Goal: Check status: Check status

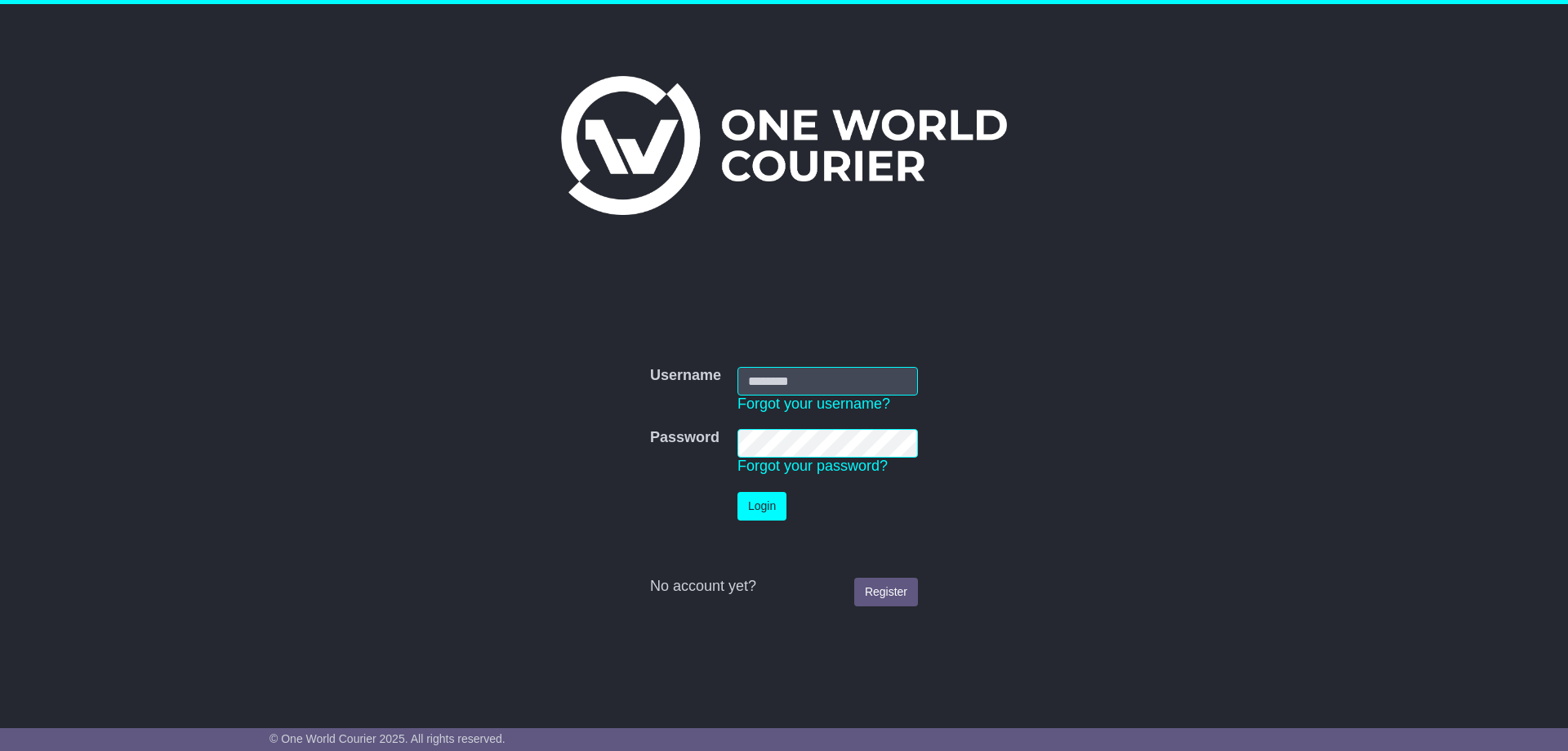
type input "**********"
drag, startPoint x: 754, startPoint y: 505, endPoint x: 696, endPoint y: 470, distance: 67.7
click at [754, 504] on button "Login" at bounding box center [761, 506] width 49 height 29
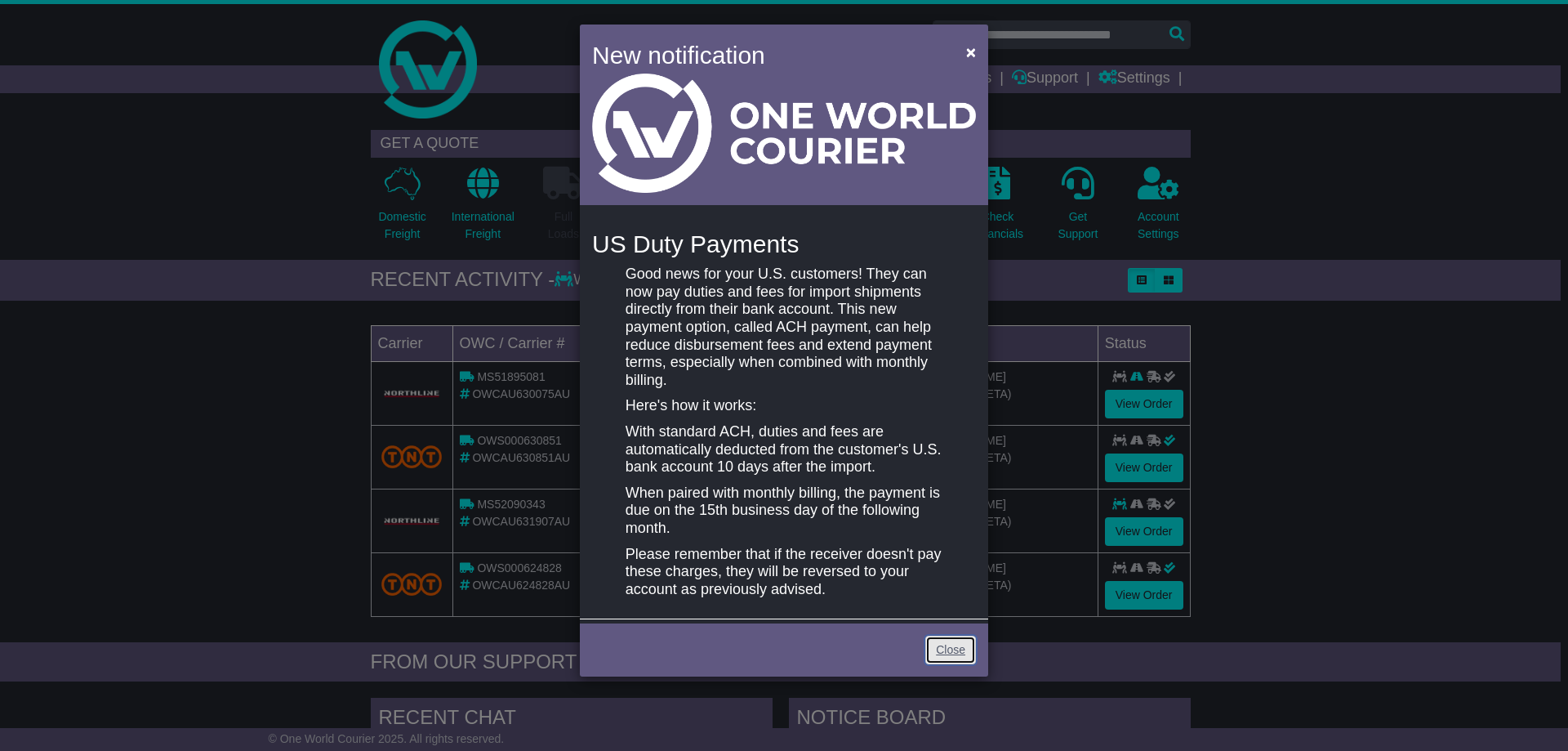
click at [947, 653] on link "Close" at bounding box center [951, 650] width 51 height 29
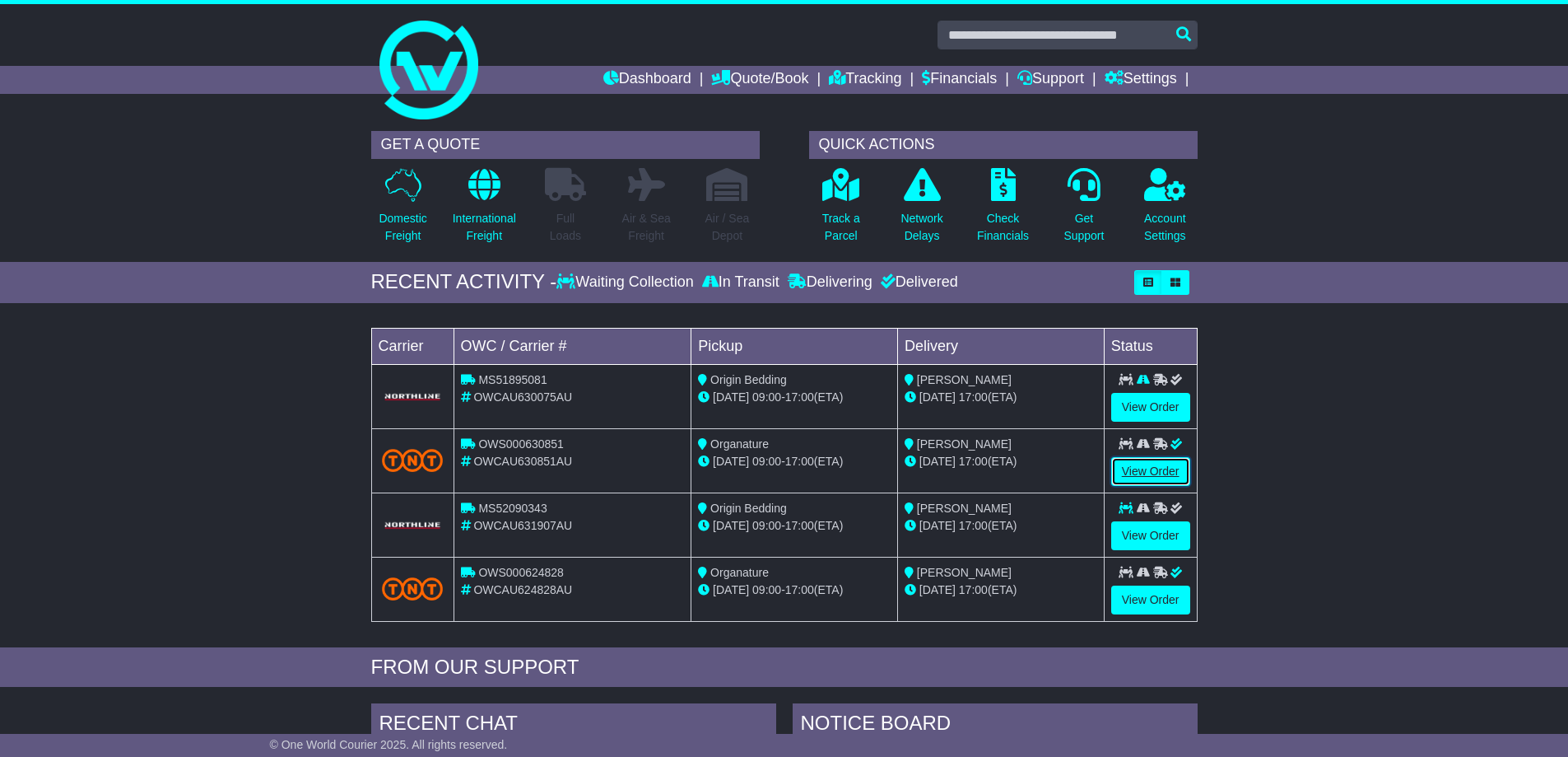
click at [1141, 463] on link "View Order" at bounding box center [1151, 471] width 79 height 29
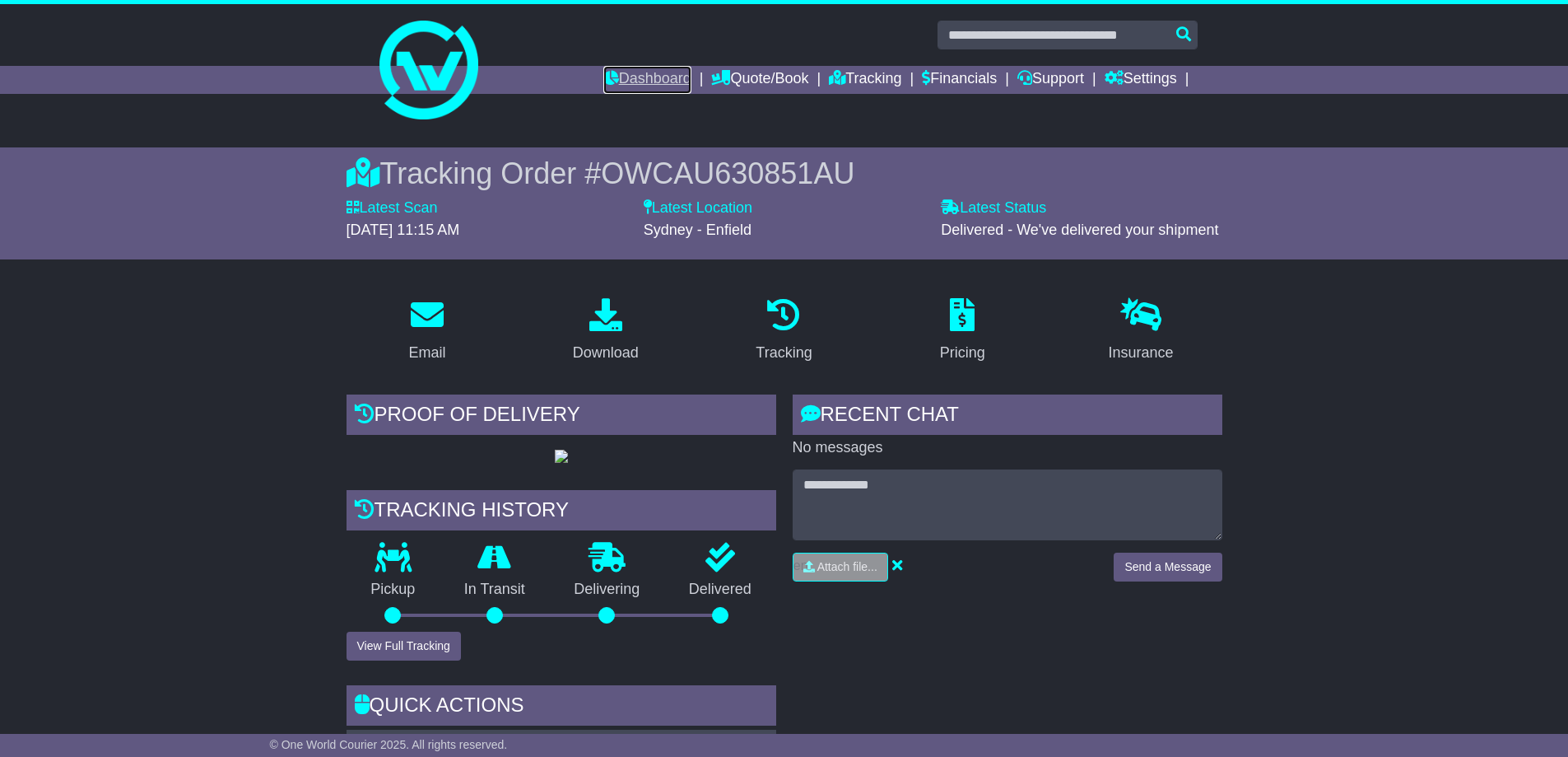
click at [634, 79] on link "Dashboard" at bounding box center [647, 79] width 88 height 28
